Goal: Use online tool/utility: Utilize a website feature to perform a specific function

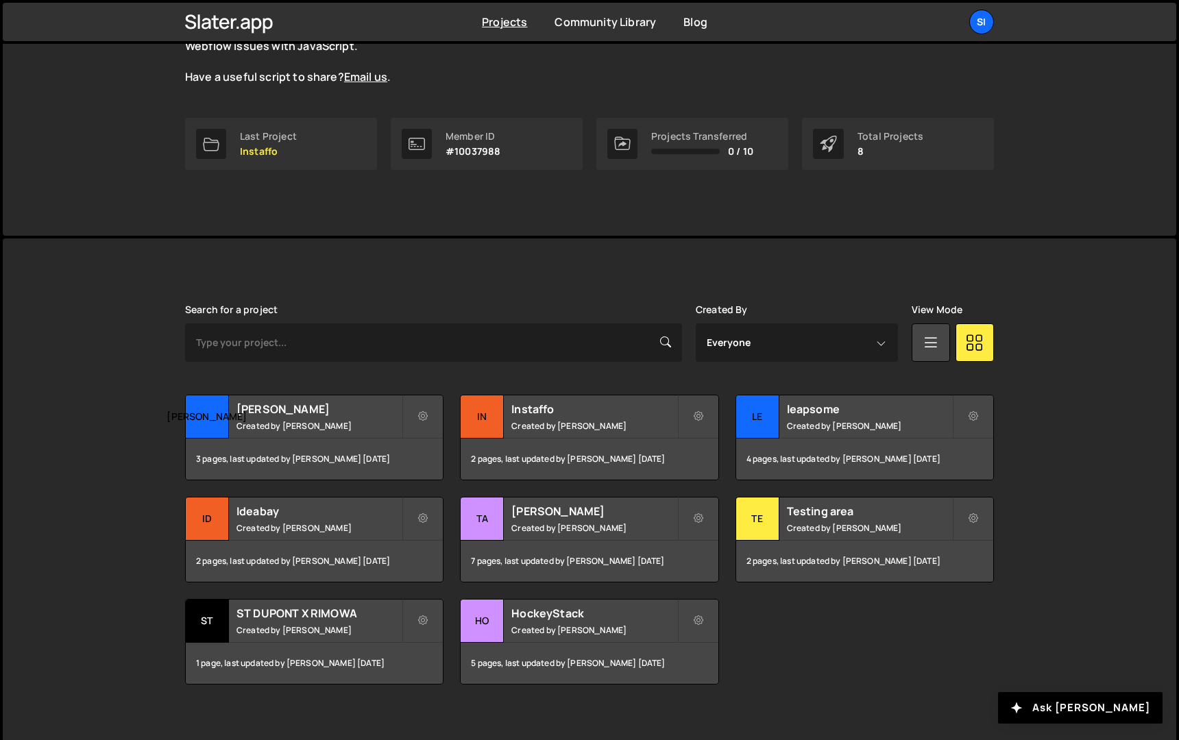
scroll to position [169, 0]
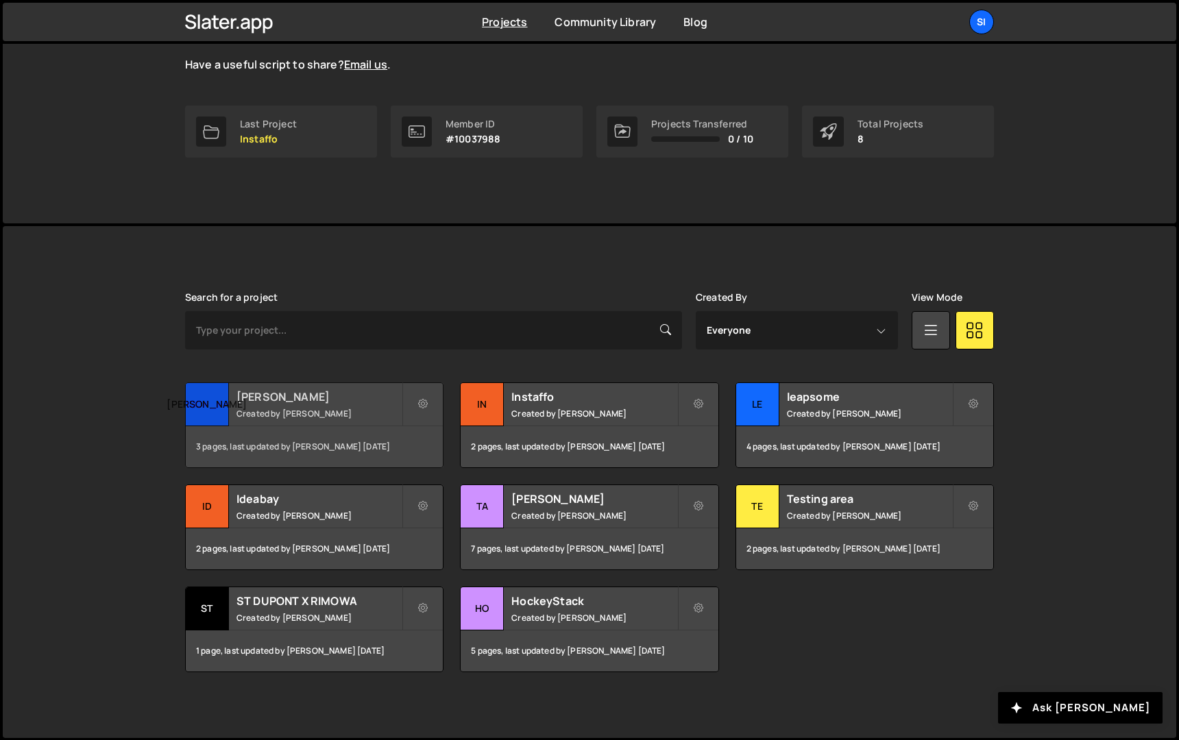
click at [313, 402] on h2 "[PERSON_NAME]" at bounding box center [319, 396] width 165 height 15
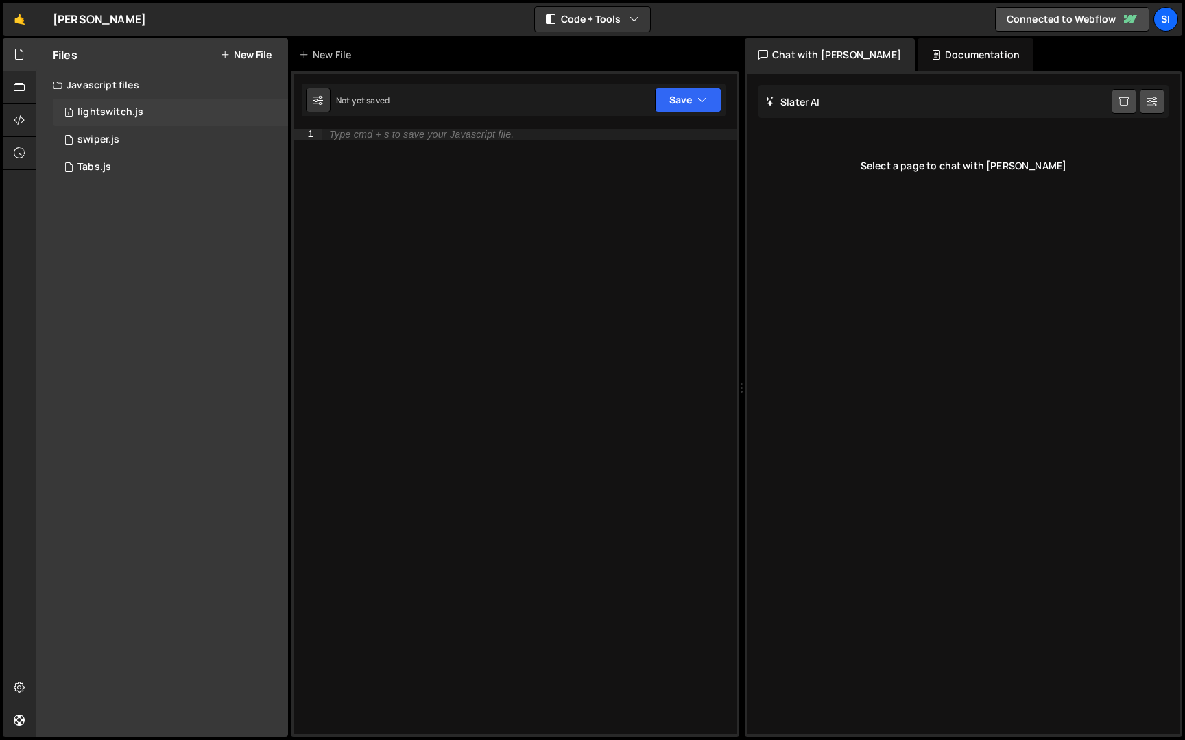
click at [148, 122] on div "1 lightswitch.js 0" at bounding box center [170, 112] width 235 height 27
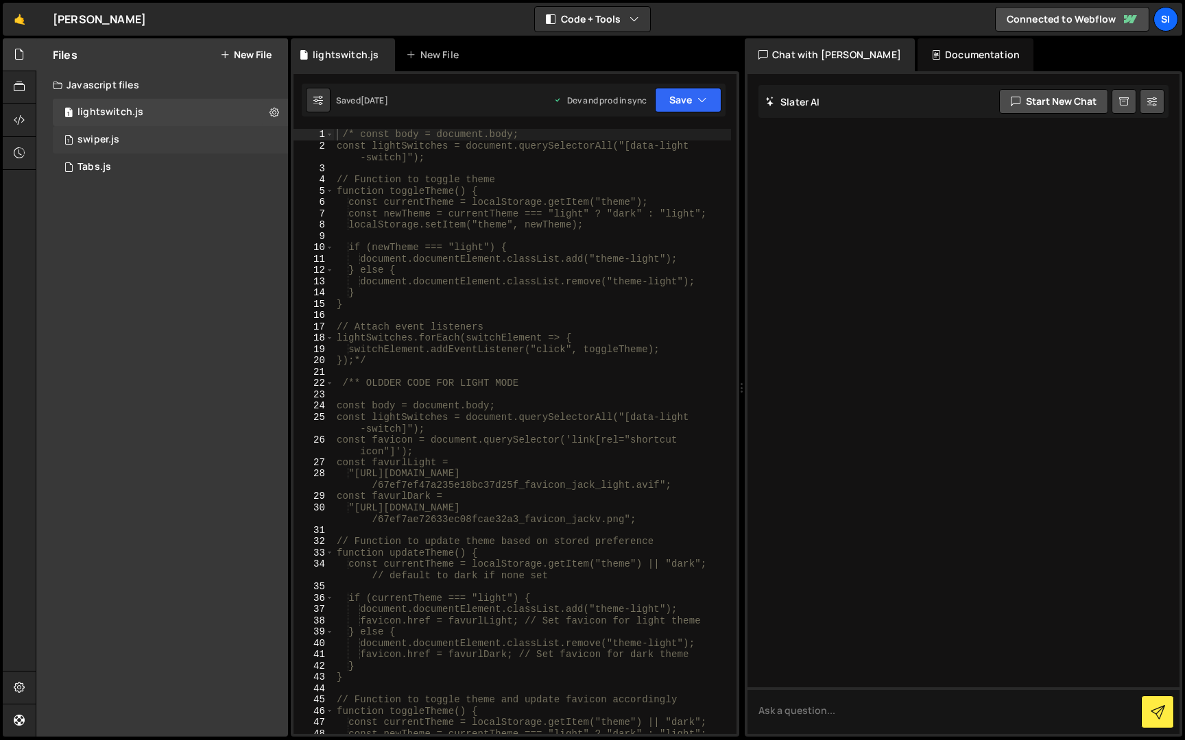
click at [149, 144] on div "1 swiper.js 0" at bounding box center [170, 139] width 235 height 27
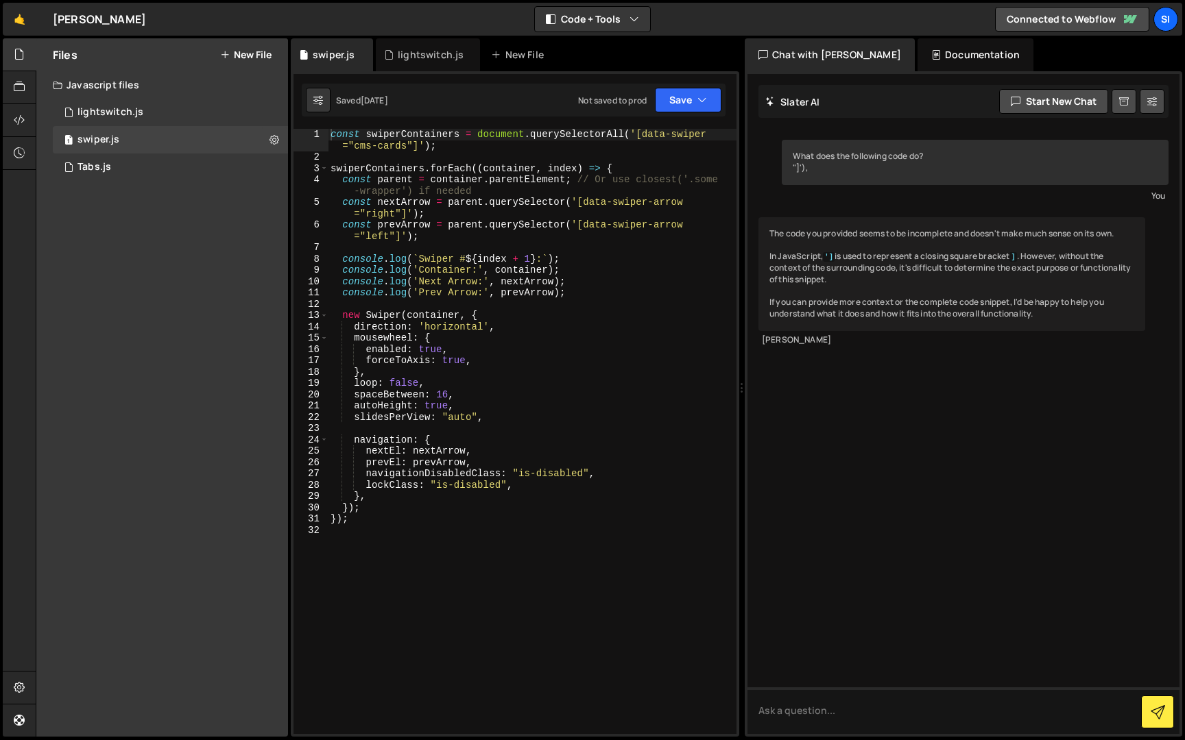
click at [514, 448] on div "const swiperContainers = document . querySelectorAll ( '[data-swiper ="cms-card…" at bounding box center [532, 449] width 409 height 640
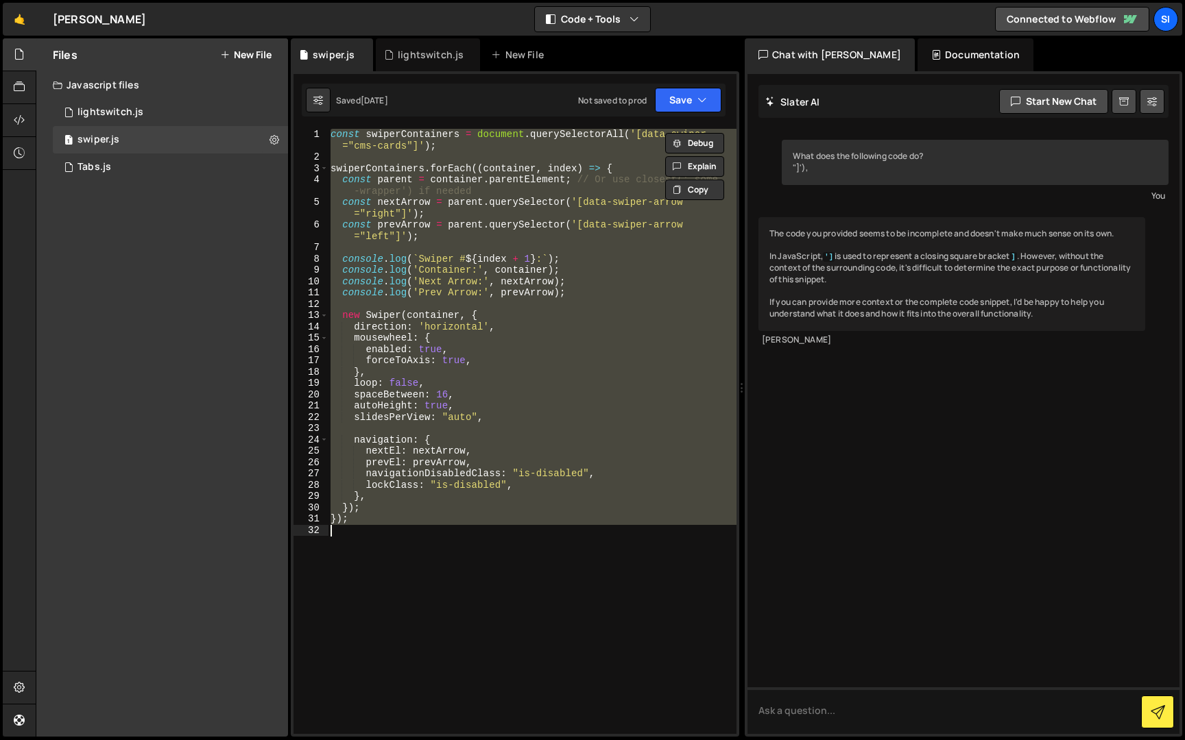
click at [406, 487] on div "const swiperContainers = document . querySelectorAll ( '[data-swiper ="cms-card…" at bounding box center [532, 431] width 409 height 605
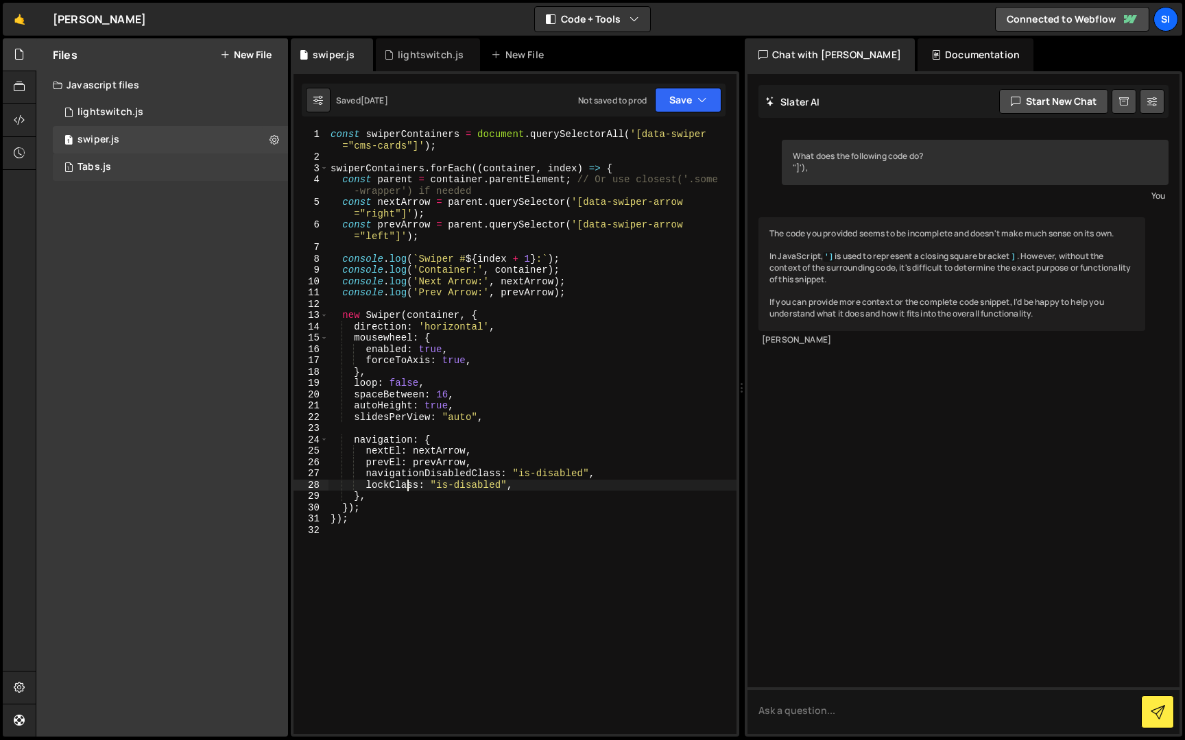
click at [162, 174] on div "1 Tabs.js 0" at bounding box center [170, 167] width 235 height 27
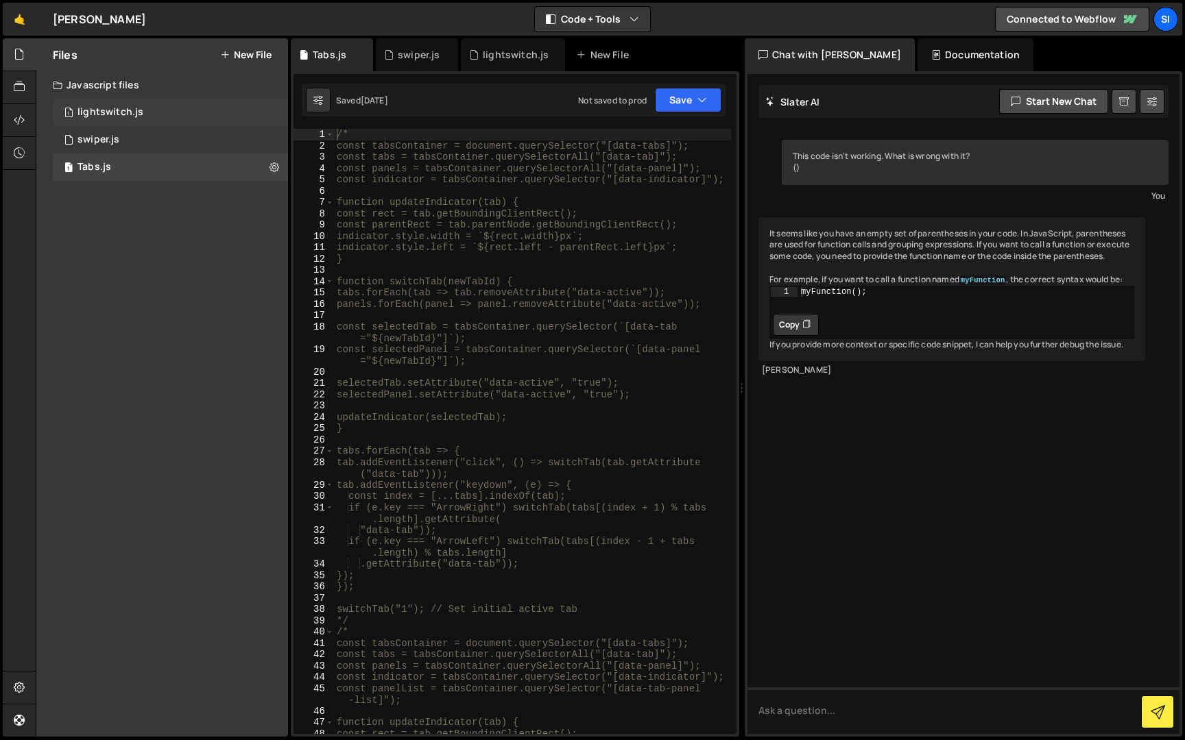
click at [172, 120] on div "1 lightswitch.js 0" at bounding box center [170, 112] width 235 height 27
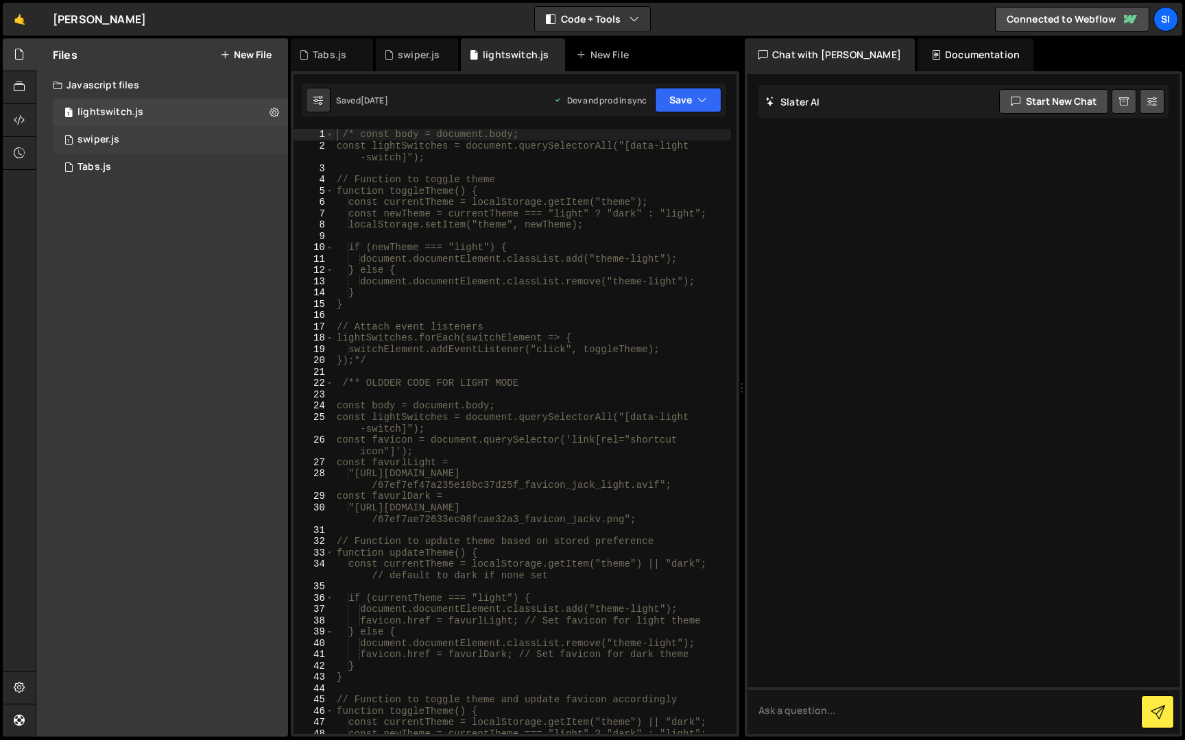
click at [172, 133] on div "1 swiper.js 0" at bounding box center [170, 139] width 235 height 27
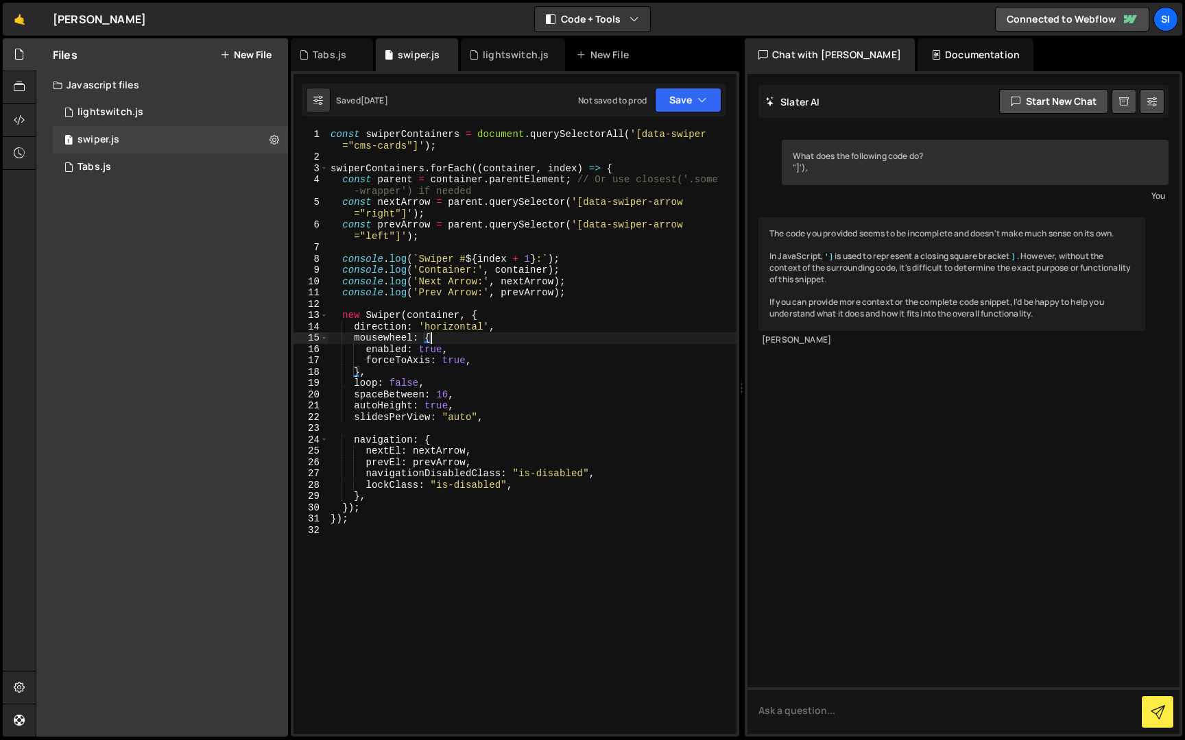
click at [440, 333] on div "const swiperContainers = document . querySelectorAll ( '[data-swiper ="cms-card…" at bounding box center [532, 449] width 409 height 640
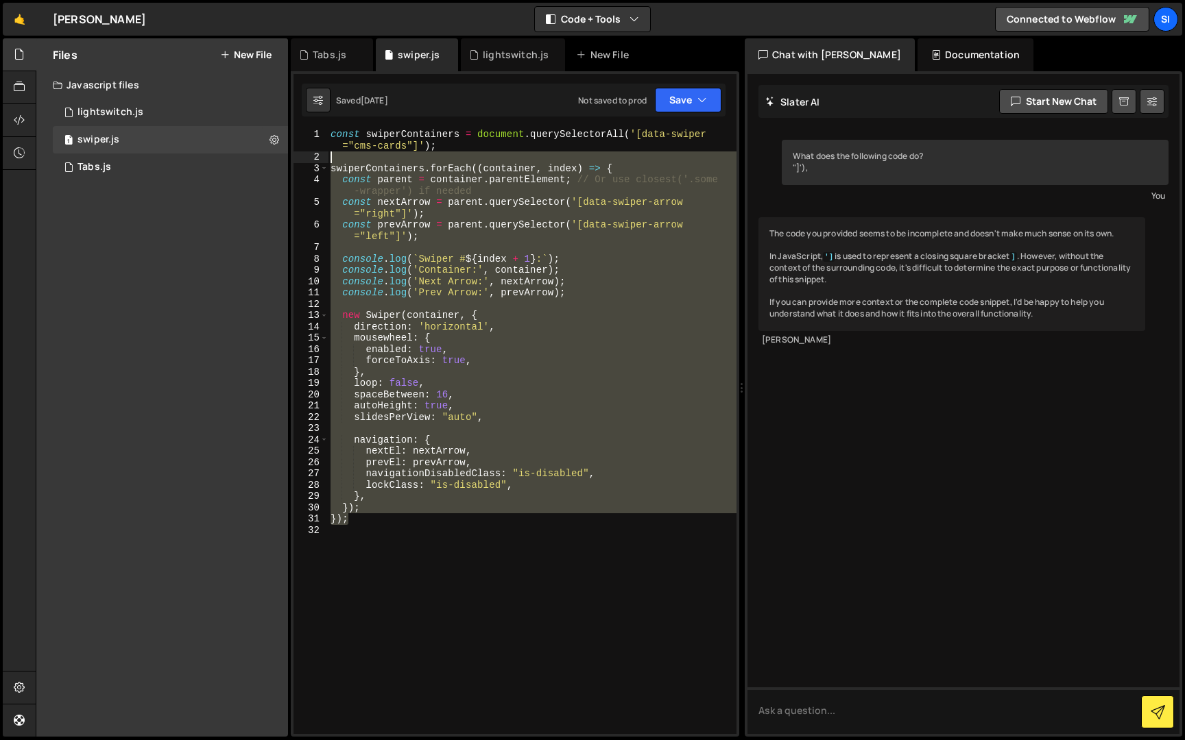
drag, startPoint x: 448, startPoint y: 519, endPoint x: 301, endPoint y: 132, distance: 414.2
click at [301, 132] on div "mousewheel: { 1 2 3 4 5 6 7 8 9 10 11 12 13 14 15 16 17 18 19 20 21 22 23 24 25…" at bounding box center [514, 431] width 443 height 605
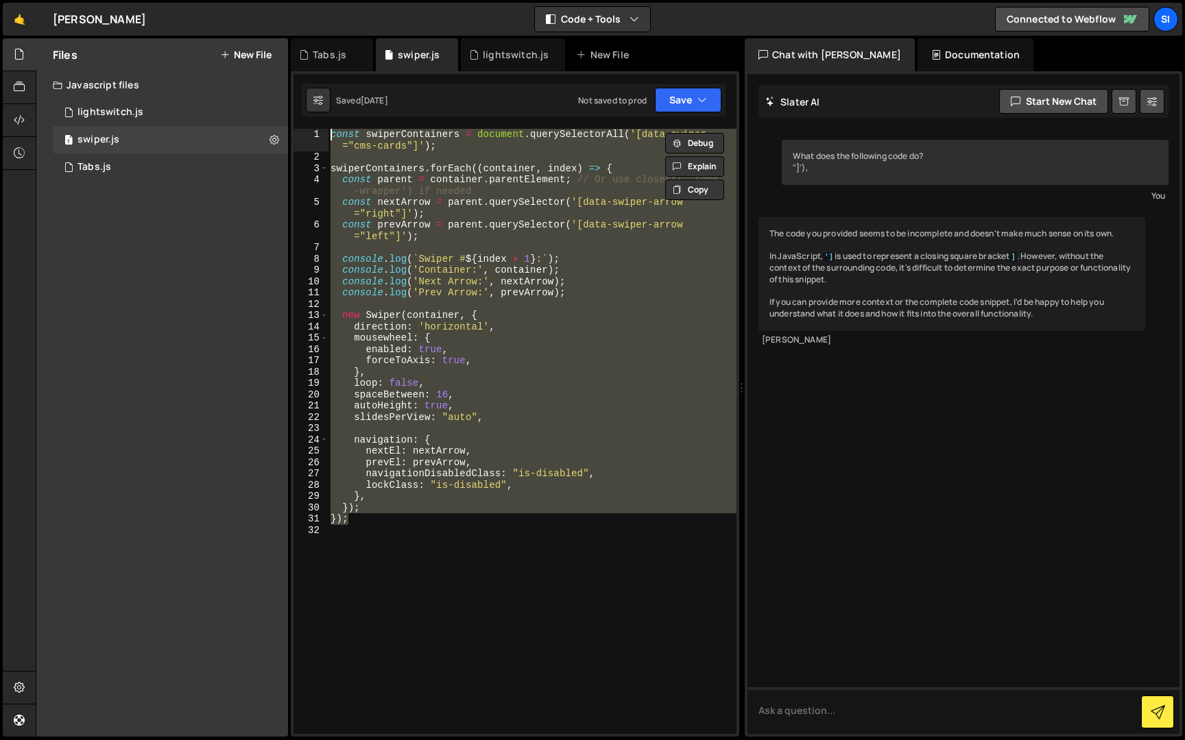
click at [333, 136] on div "const swiperContainers = document . querySelectorAll ( '[data-swiper ="cms-card…" at bounding box center [532, 431] width 409 height 605
type textarea "const swiperContainers = document.querySelectorAll('[data-swiper="cms-cards"]');"
